Goal: Information Seeking & Learning: Learn about a topic

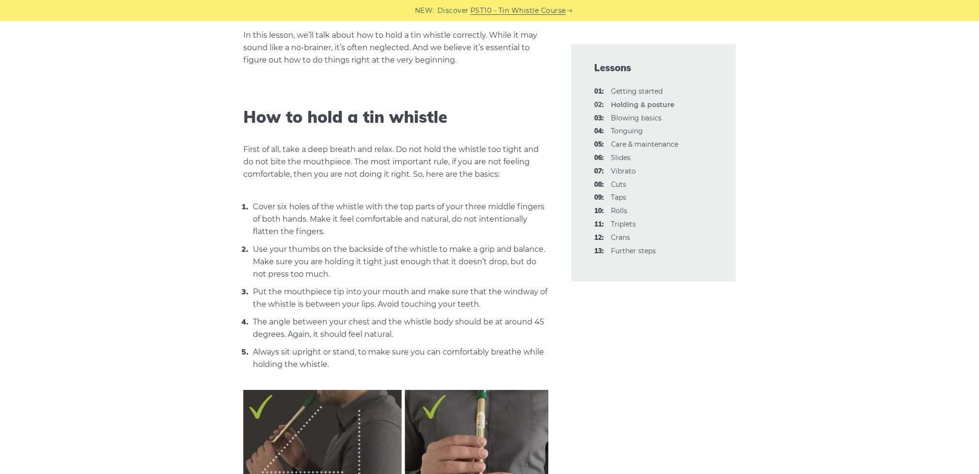
scroll to position [244, 0]
click at [638, 91] on link "01: Getting started" at bounding box center [637, 91] width 52 height 9
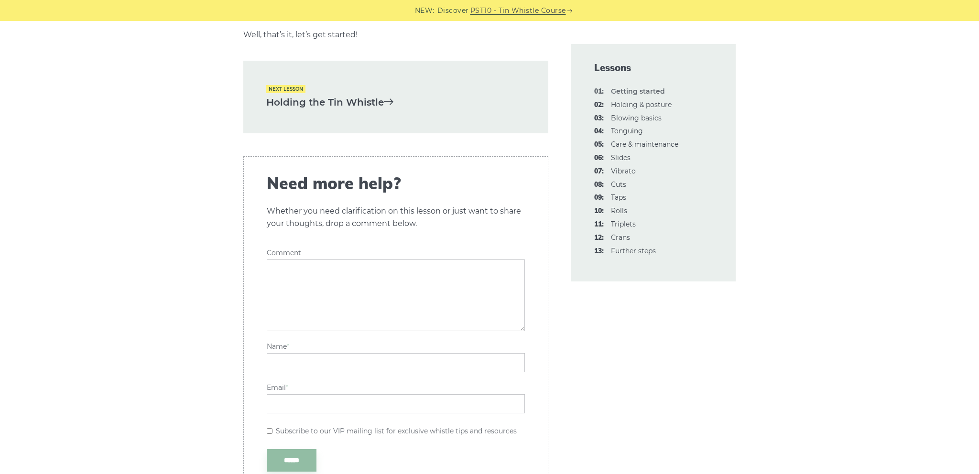
scroll to position [2125, 0]
click at [646, 117] on link "03: Blowing basics" at bounding box center [636, 118] width 51 height 9
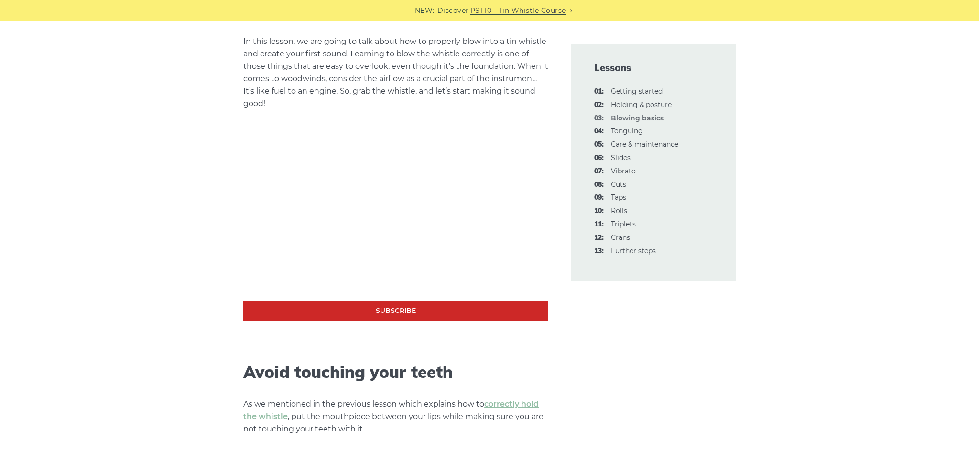
scroll to position [240, 0]
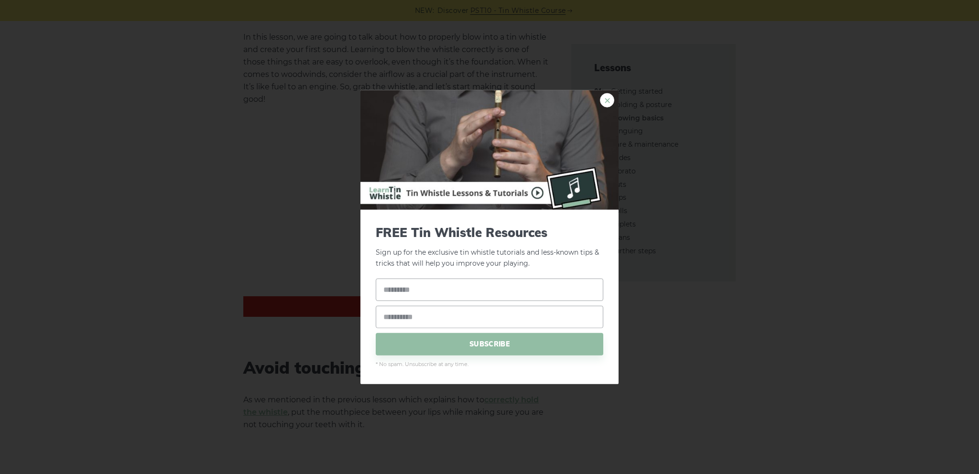
click at [609, 101] on link "×" at bounding box center [607, 100] width 14 height 14
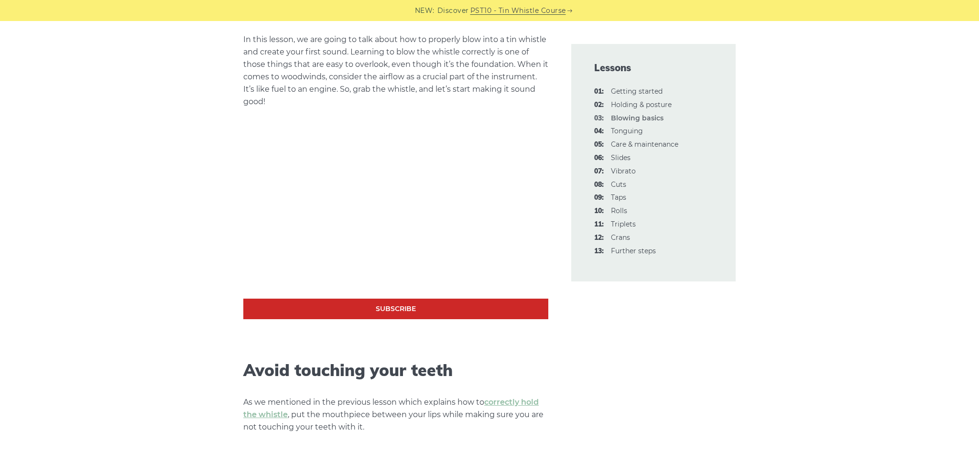
scroll to position [238, 0]
click at [626, 131] on link "04: Tonguing" at bounding box center [627, 131] width 32 height 9
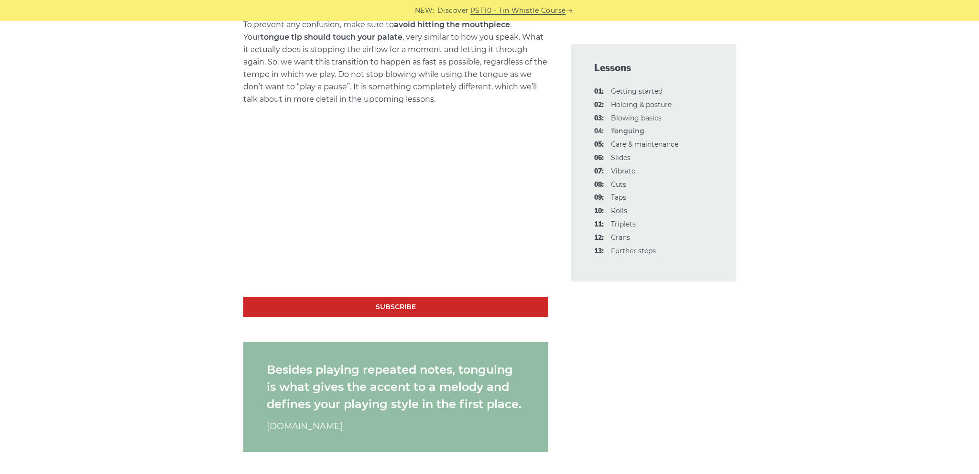
scroll to position [681, 0]
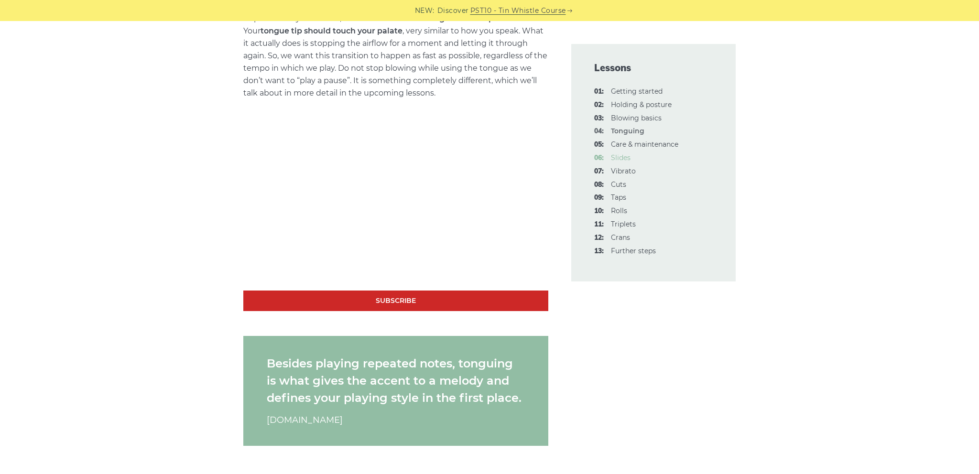
click at [613, 155] on link "06: Slides" at bounding box center [621, 157] width 20 height 9
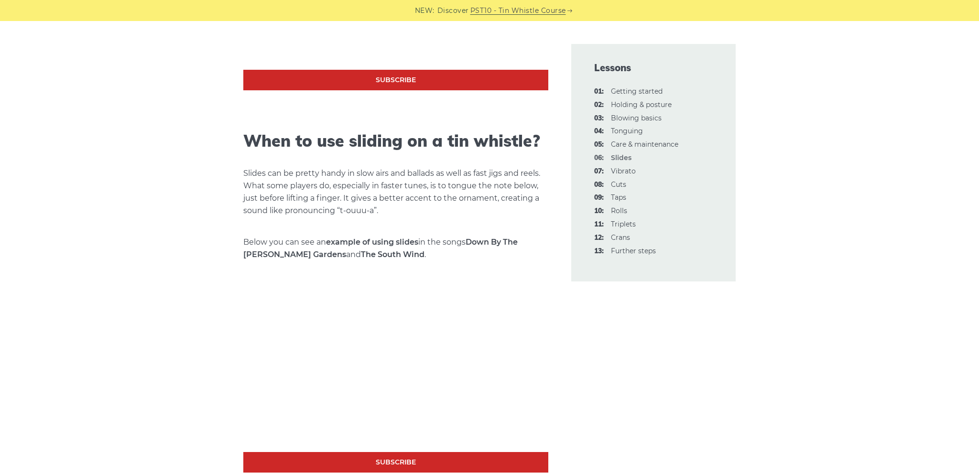
scroll to position [639, 0]
click at [620, 168] on link "07: Vibrato" at bounding box center [623, 171] width 25 height 9
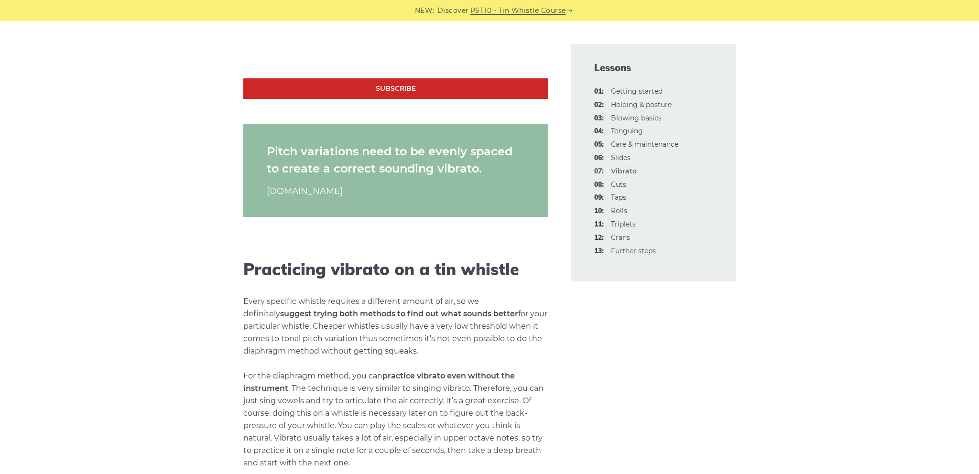
scroll to position [1090, 0]
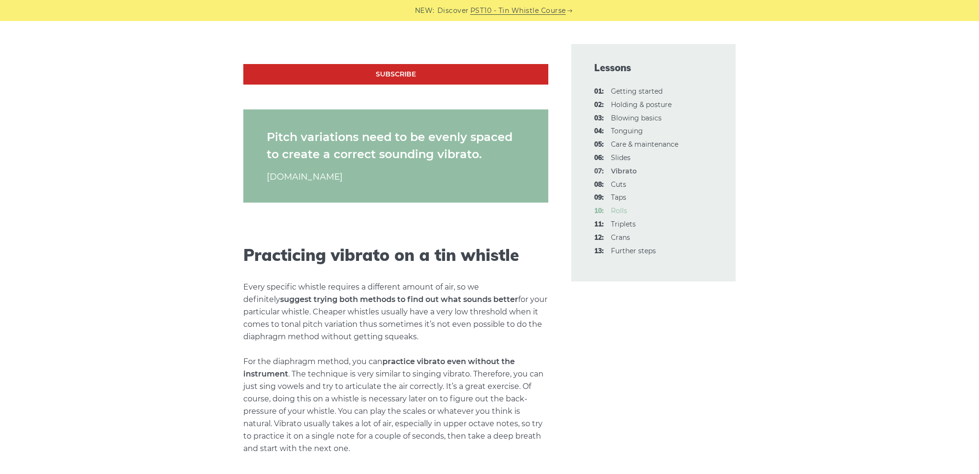
click at [621, 206] on link "10: Rolls" at bounding box center [619, 210] width 16 height 9
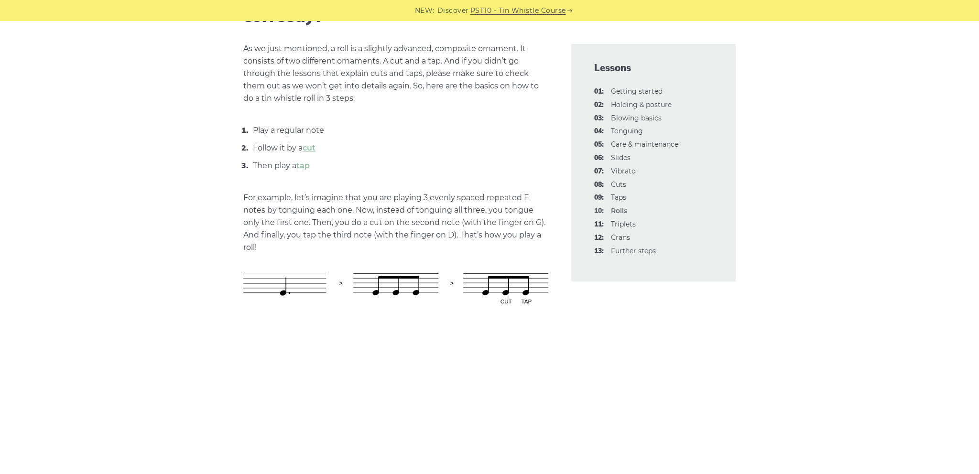
scroll to position [412, 0]
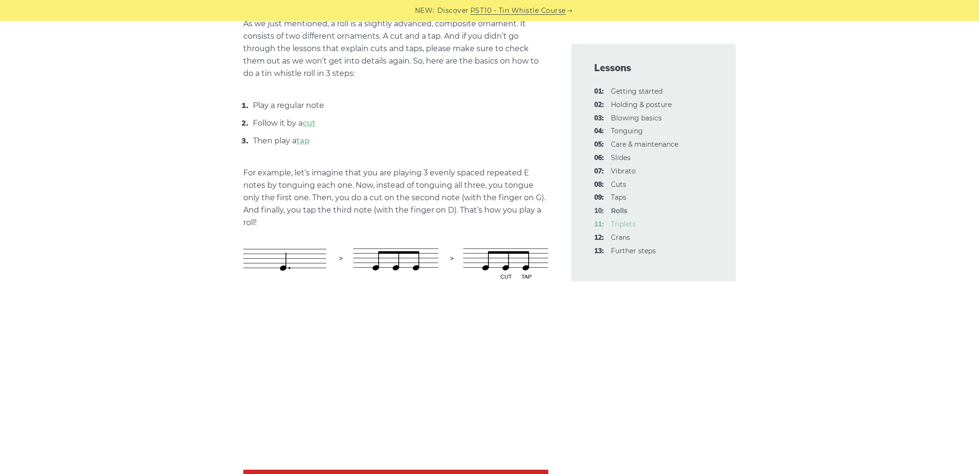
click at [622, 220] on link "11: Triplets" at bounding box center [623, 224] width 25 height 9
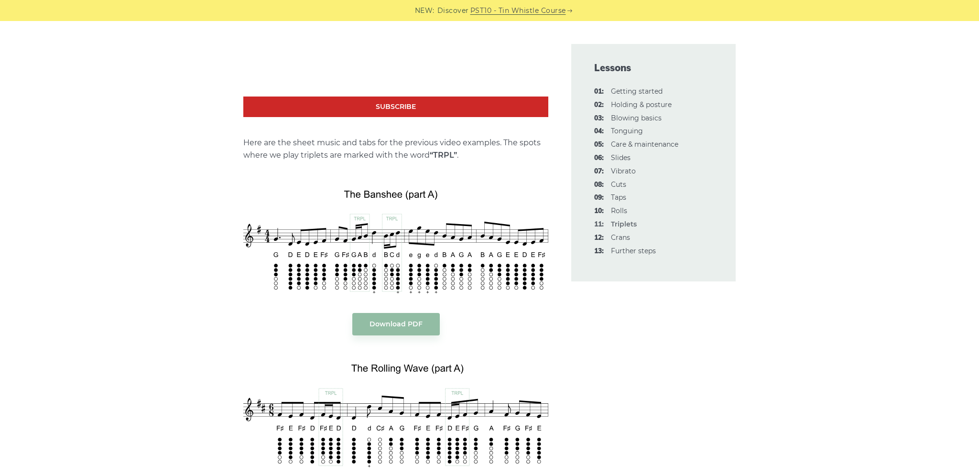
scroll to position [1126, 0]
click at [629, 116] on link "03: Blowing basics" at bounding box center [636, 118] width 51 height 9
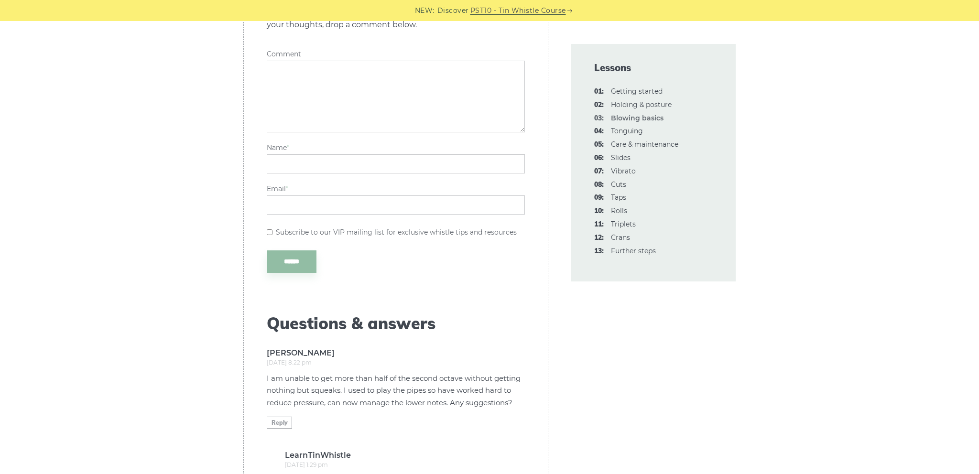
scroll to position [2245, 0]
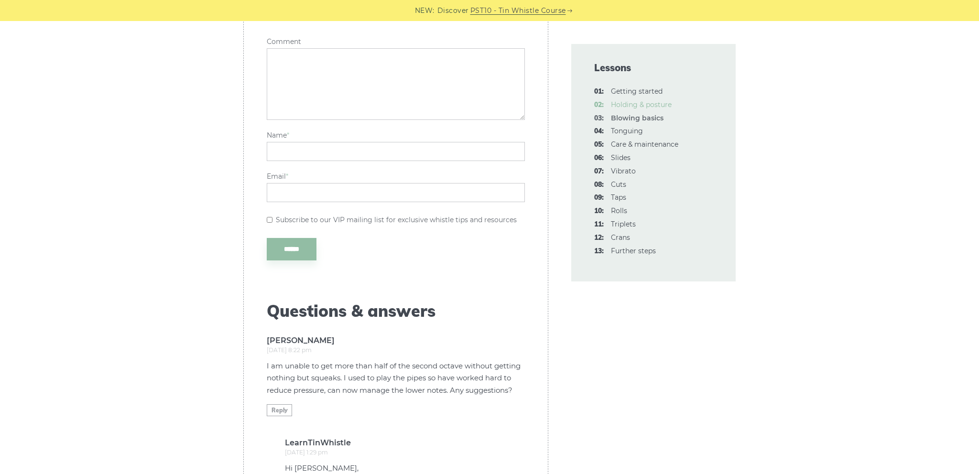
click at [628, 102] on link "02: Holding & posture" at bounding box center [641, 104] width 61 height 9
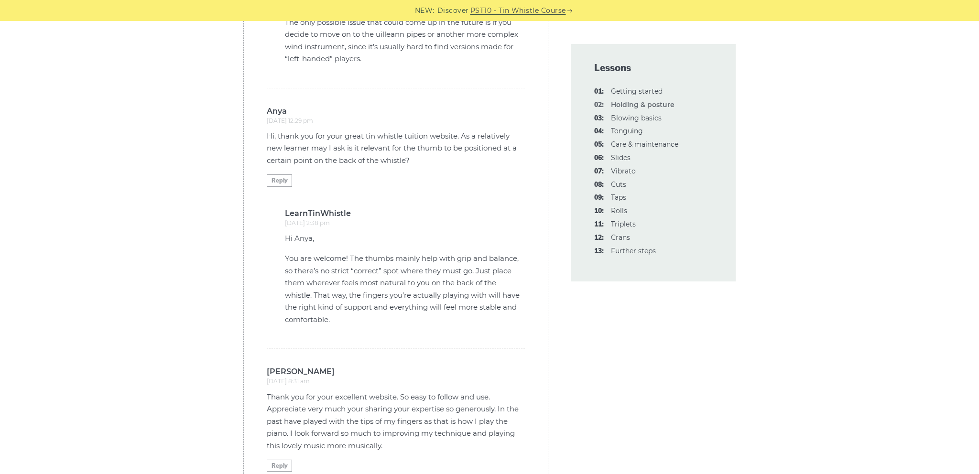
scroll to position [2270, 0]
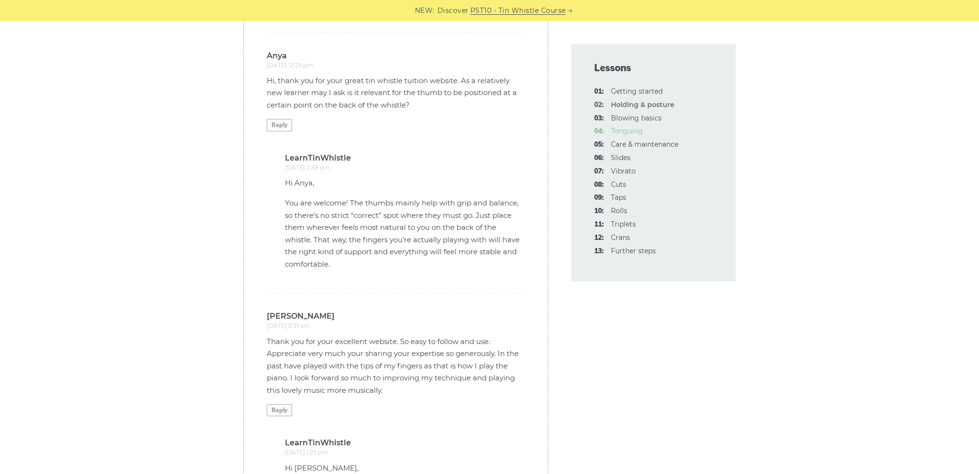
click at [620, 130] on link "04: Tonguing" at bounding box center [627, 131] width 32 height 9
